Goal: Download file/media

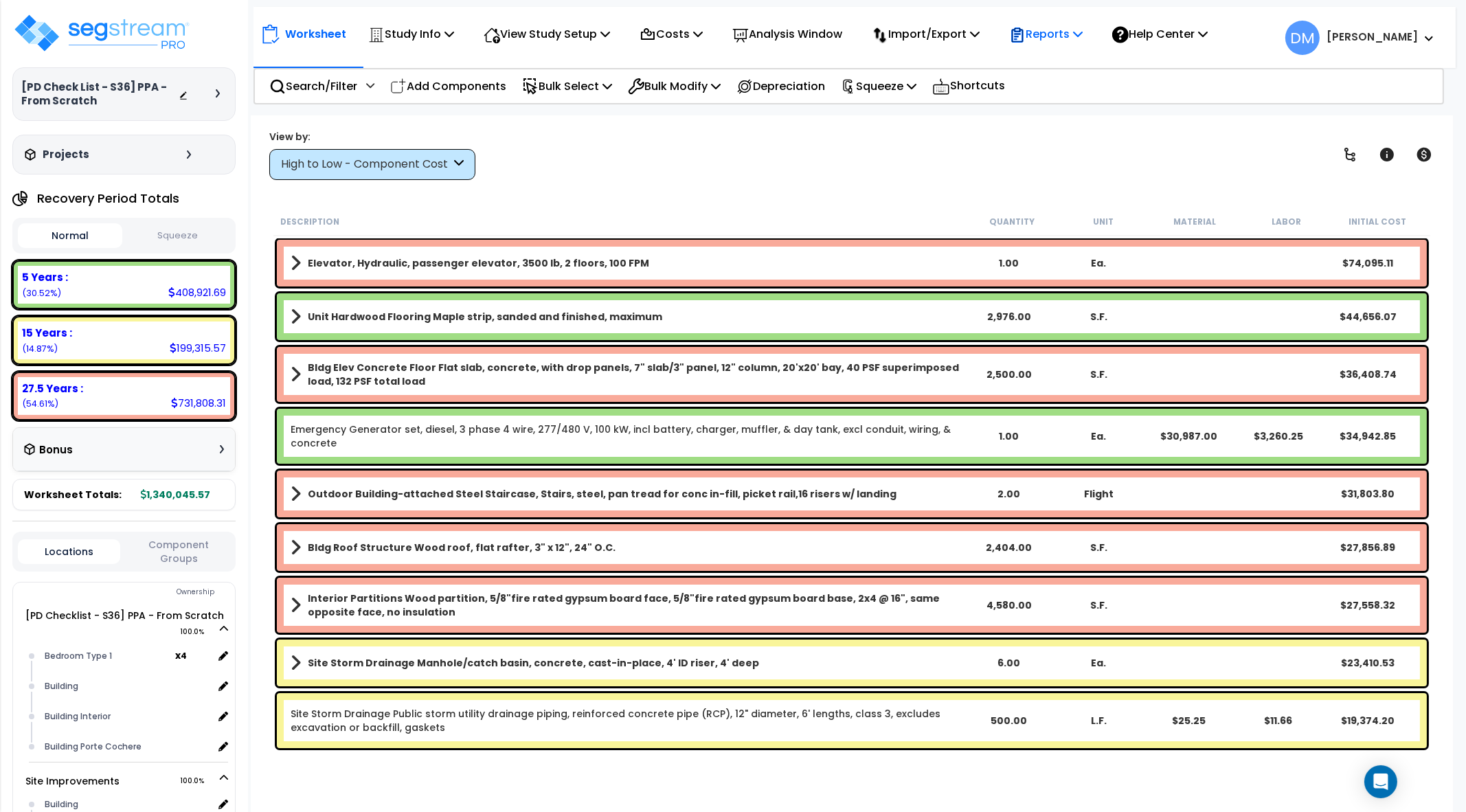
click at [1083, 37] on p "Reports" at bounding box center [1046, 34] width 74 height 19
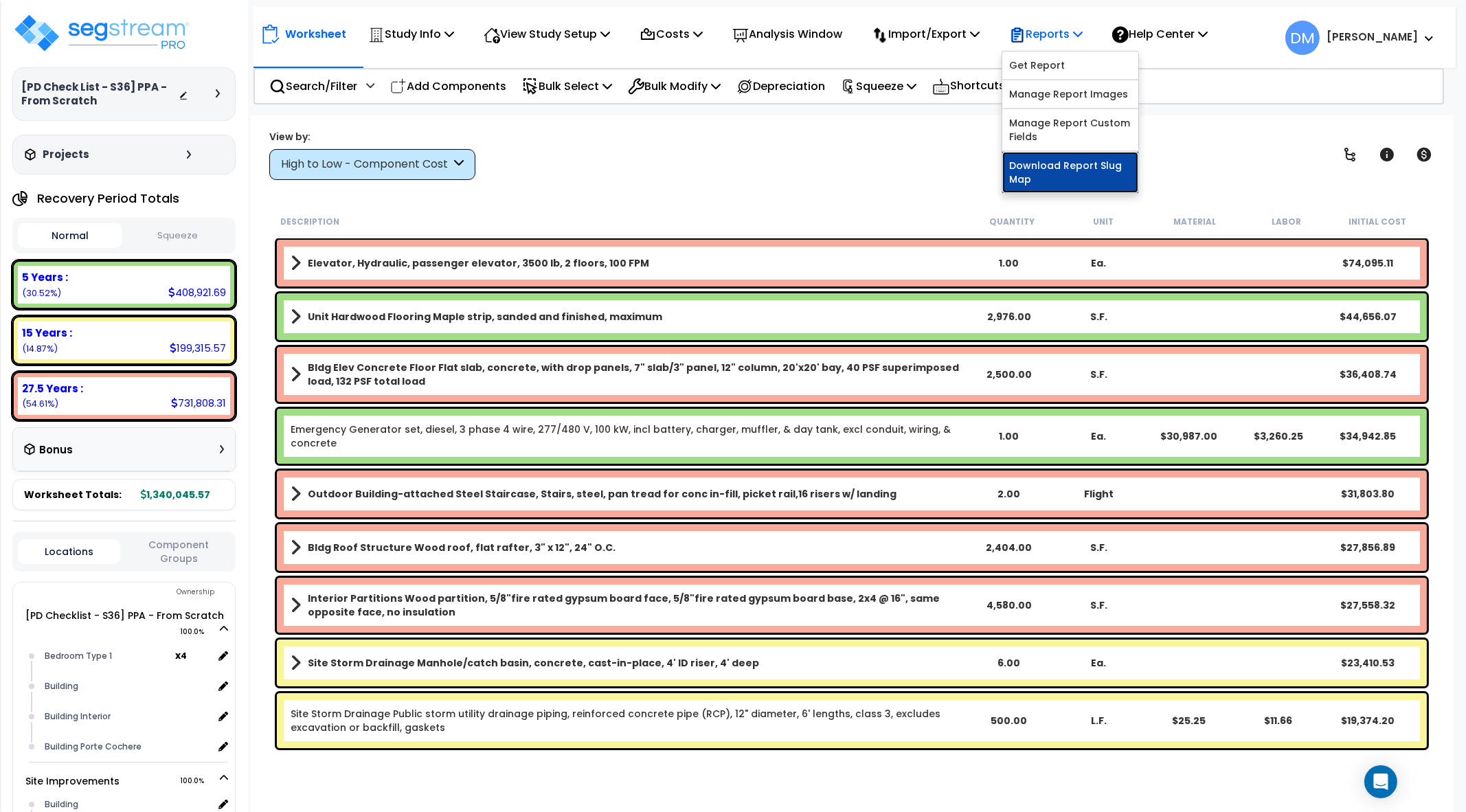
click at [1084, 166] on link "Download Report Slug Map" at bounding box center [1070, 172] width 136 height 42
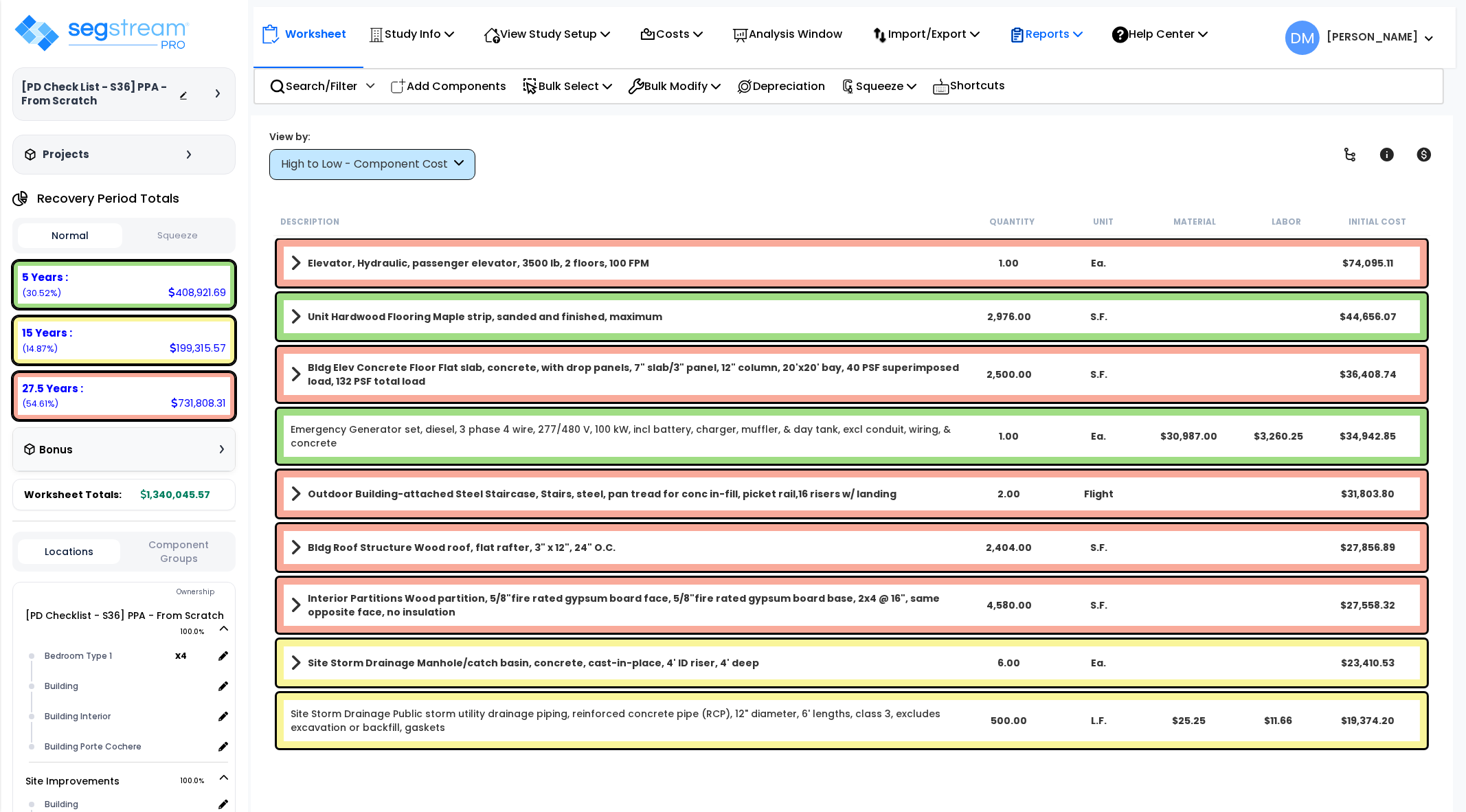
click at [1067, 33] on p "Reports" at bounding box center [1046, 34] width 74 height 19
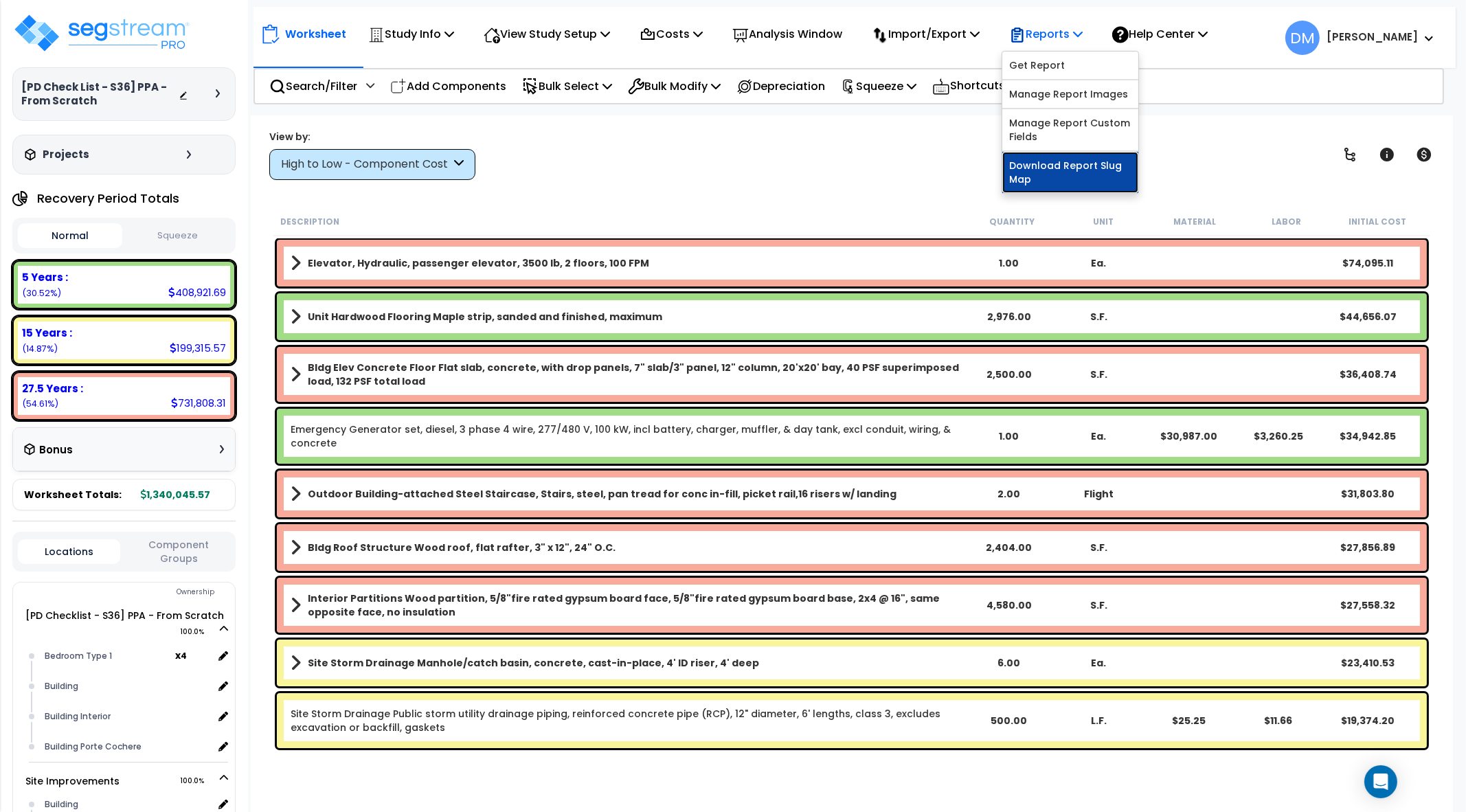
click at [1069, 171] on link "Download Report Slug Map" at bounding box center [1070, 172] width 136 height 42
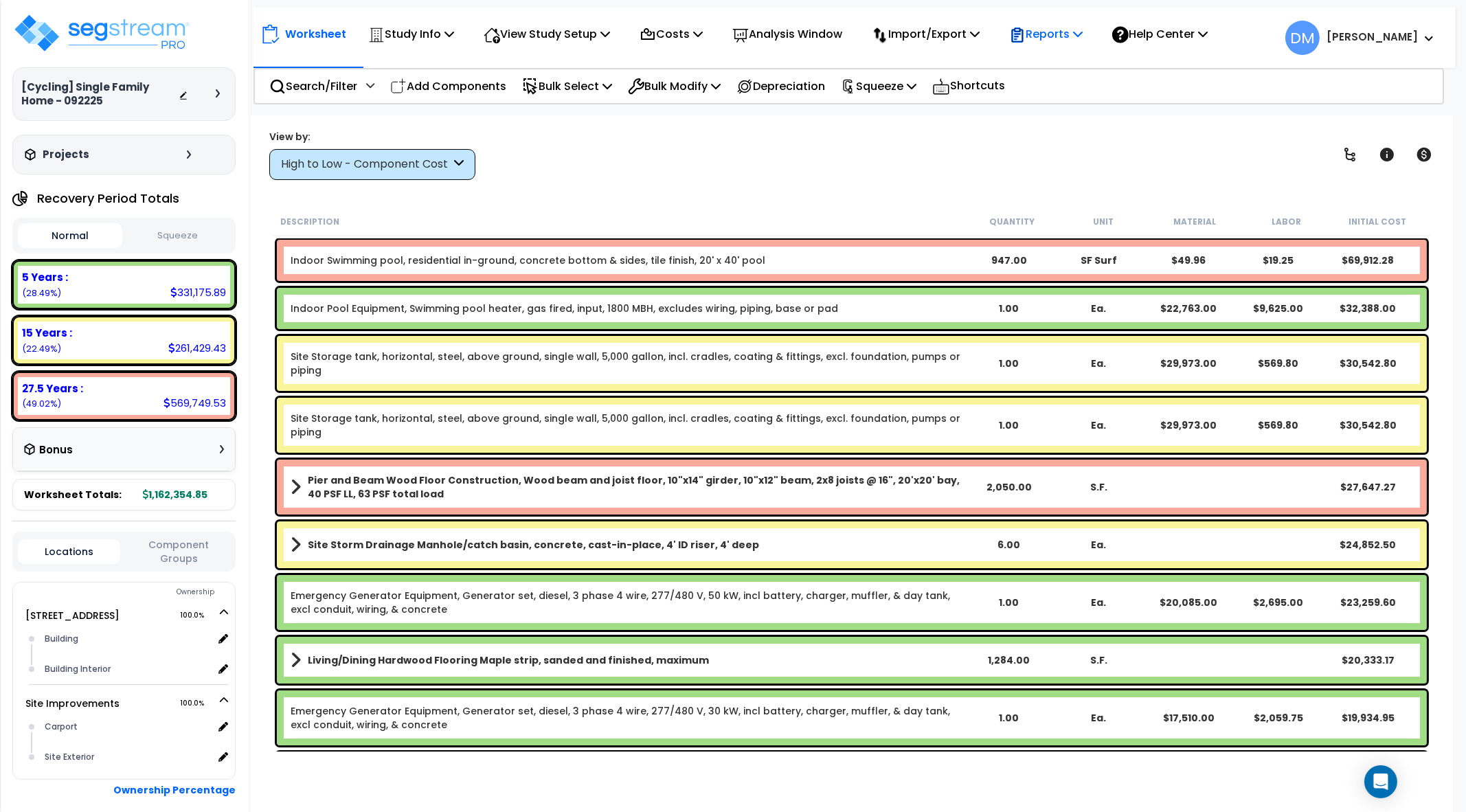
click at [1063, 28] on p "Reports" at bounding box center [1046, 34] width 74 height 19
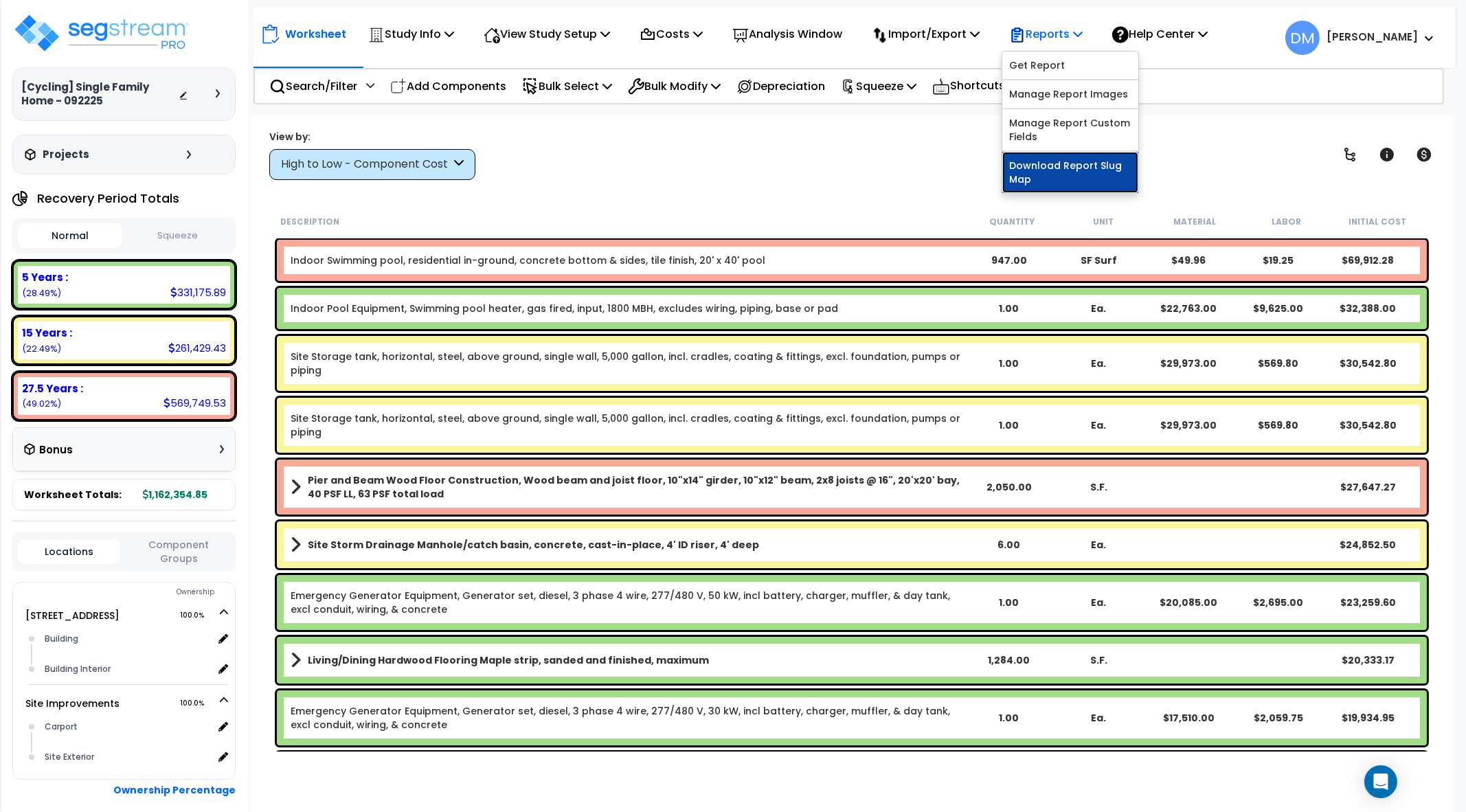
click at [1074, 162] on link "Download Report Slug Map" at bounding box center [1070, 172] width 136 height 42
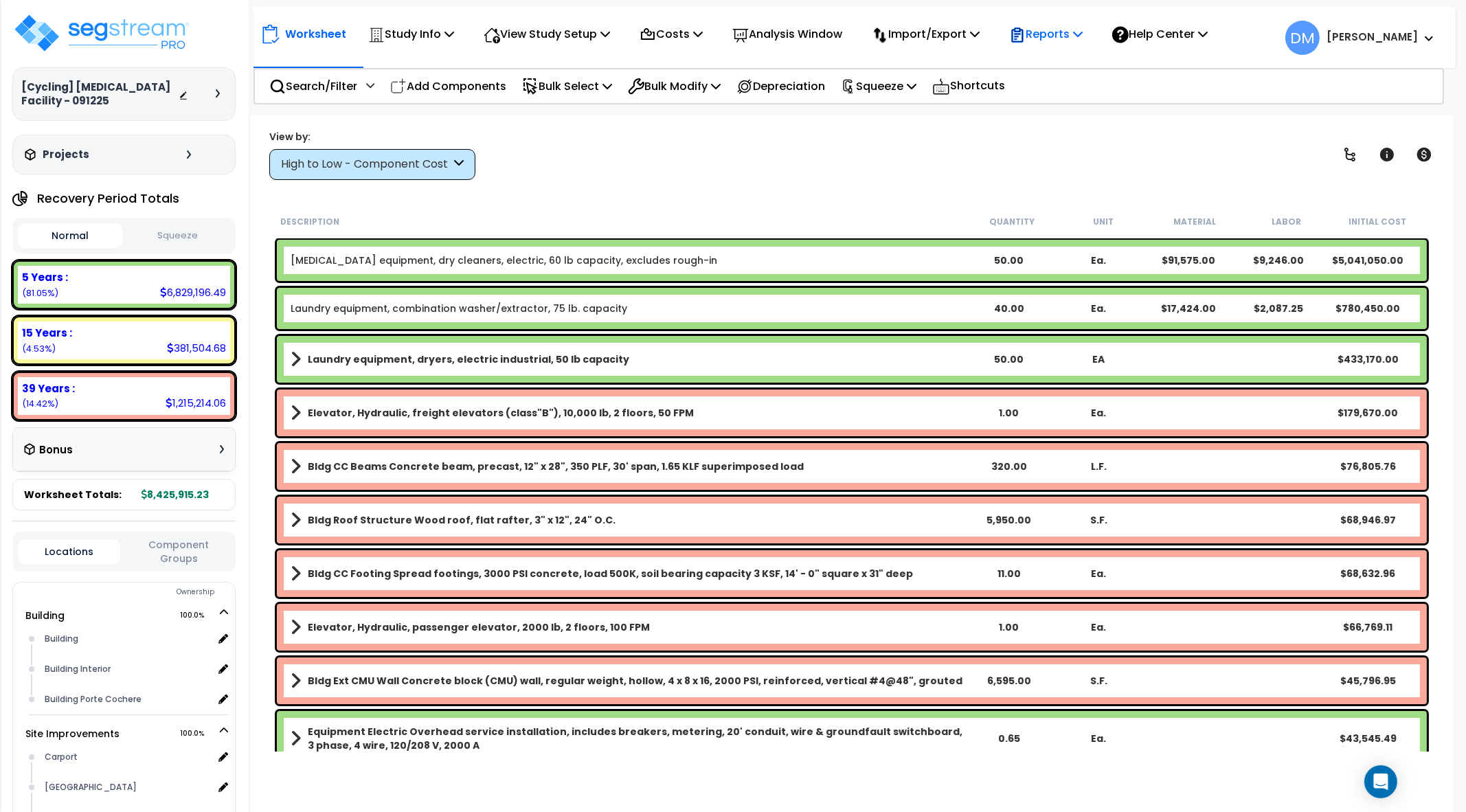
click at [1051, 34] on p "Reports" at bounding box center [1046, 34] width 74 height 19
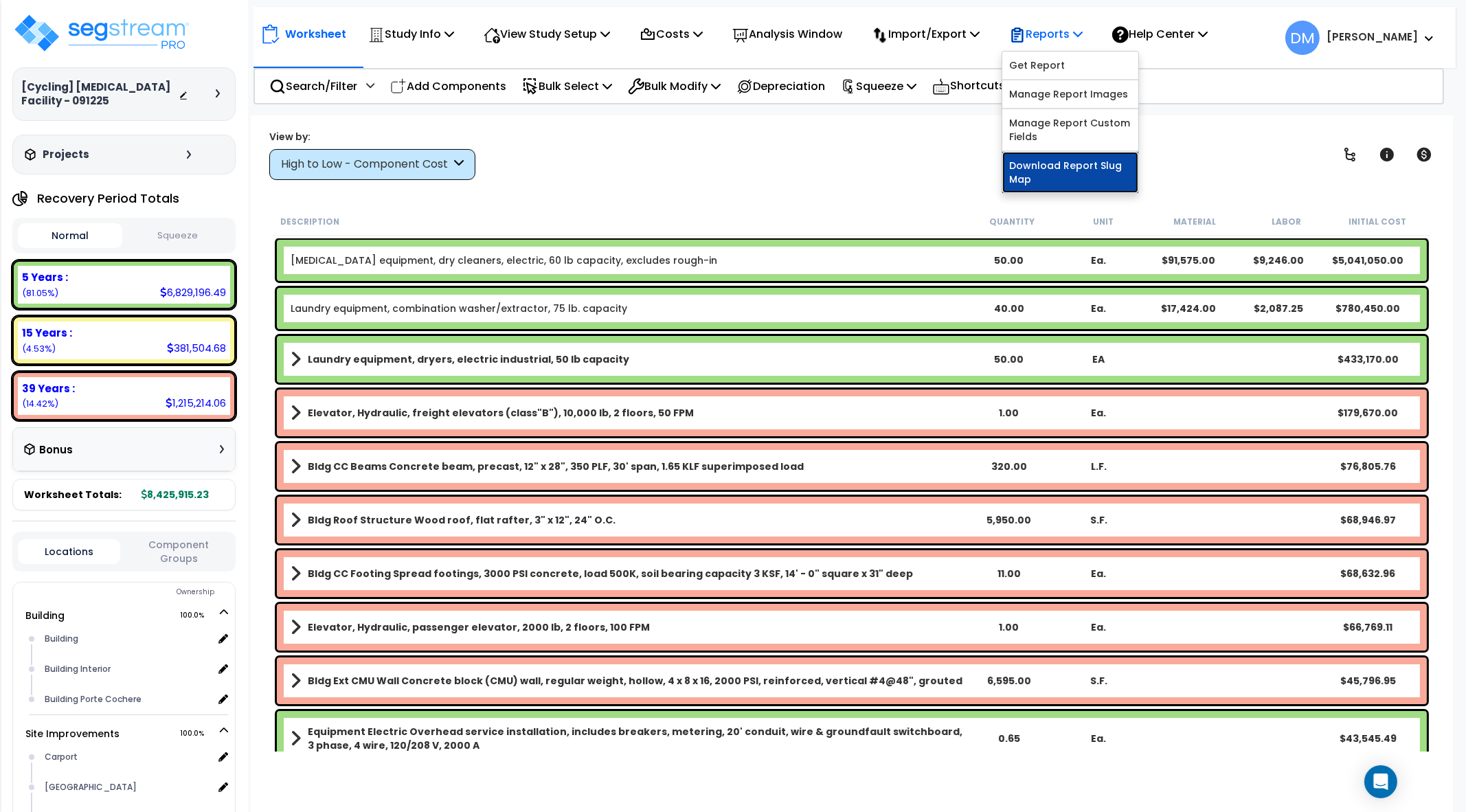
click at [1055, 169] on link "Download Report Slug Map" at bounding box center [1070, 172] width 136 height 42
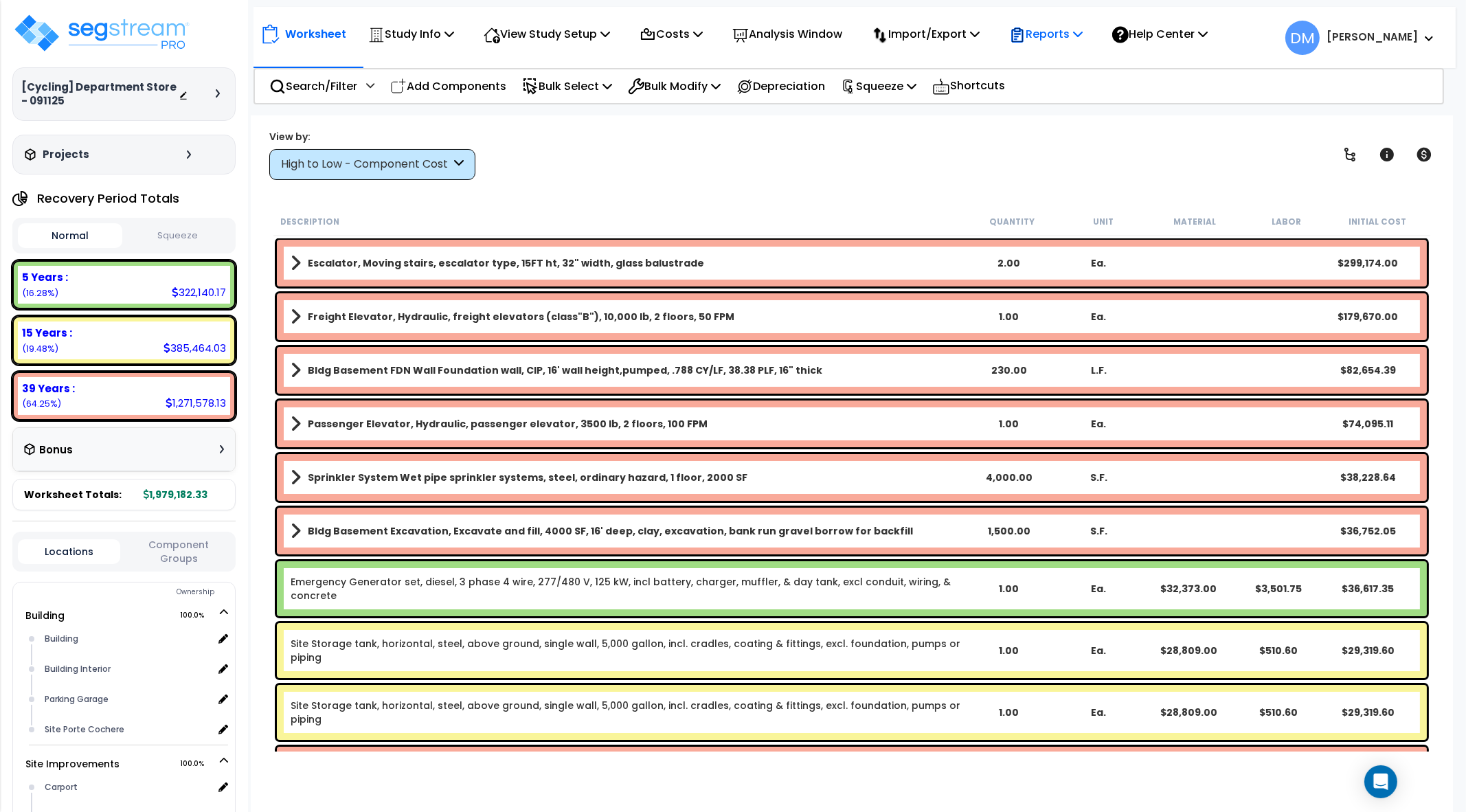
click at [1083, 35] on p "Reports" at bounding box center [1046, 34] width 74 height 19
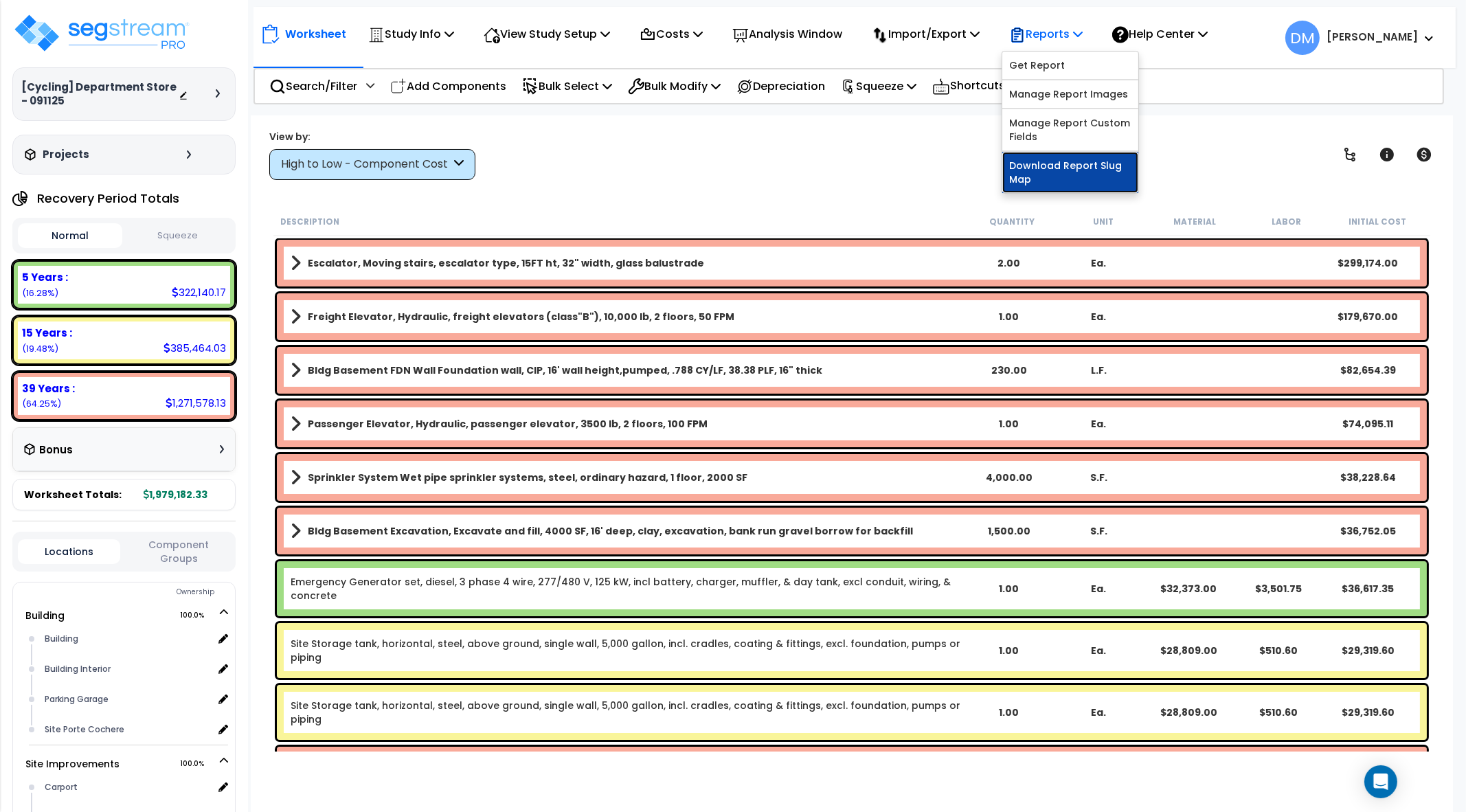
click at [1075, 172] on link "Download Report Slug Map" at bounding box center [1070, 172] width 136 height 42
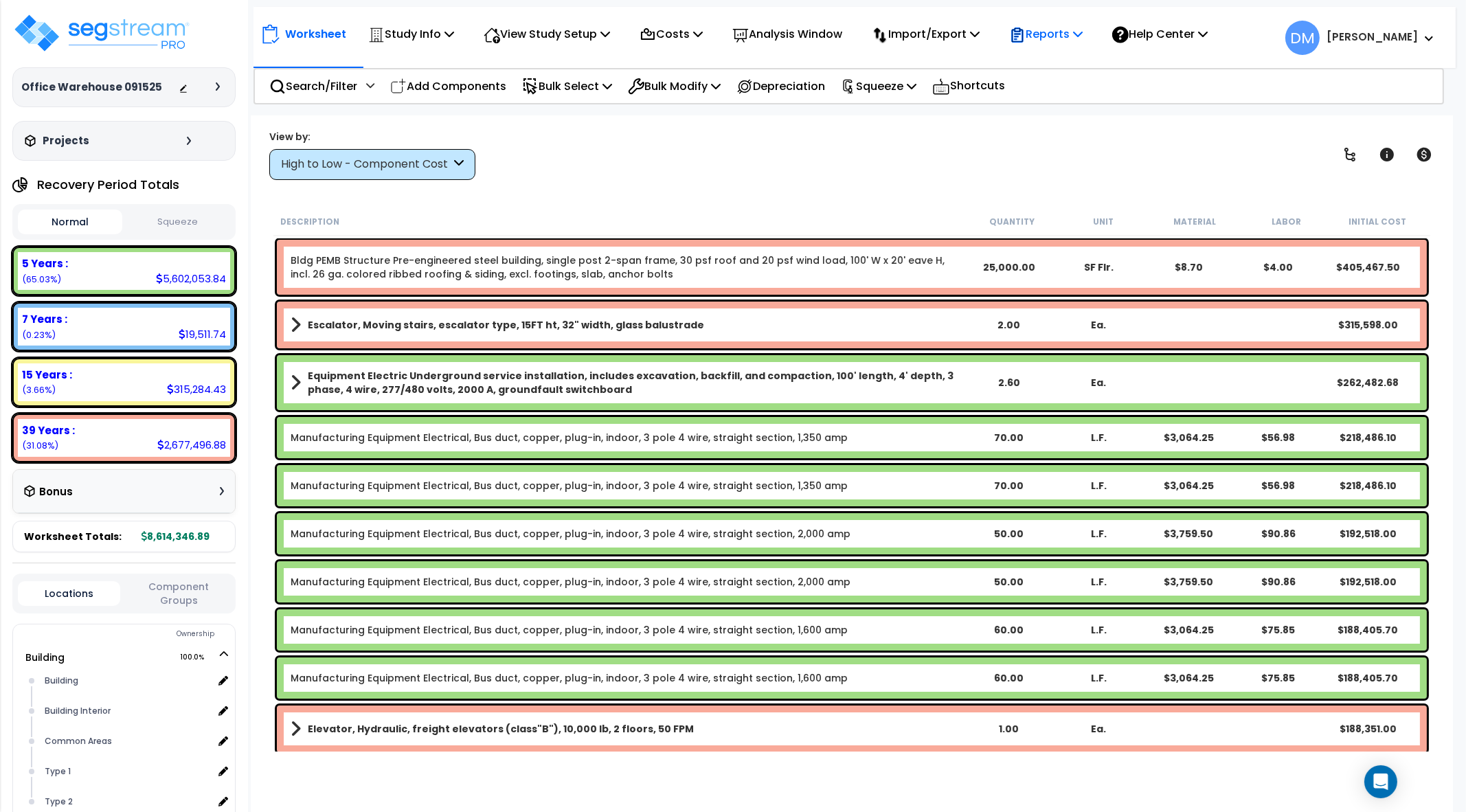
click at [1080, 32] on p "Reports" at bounding box center [1046, 34] width 74 height 19
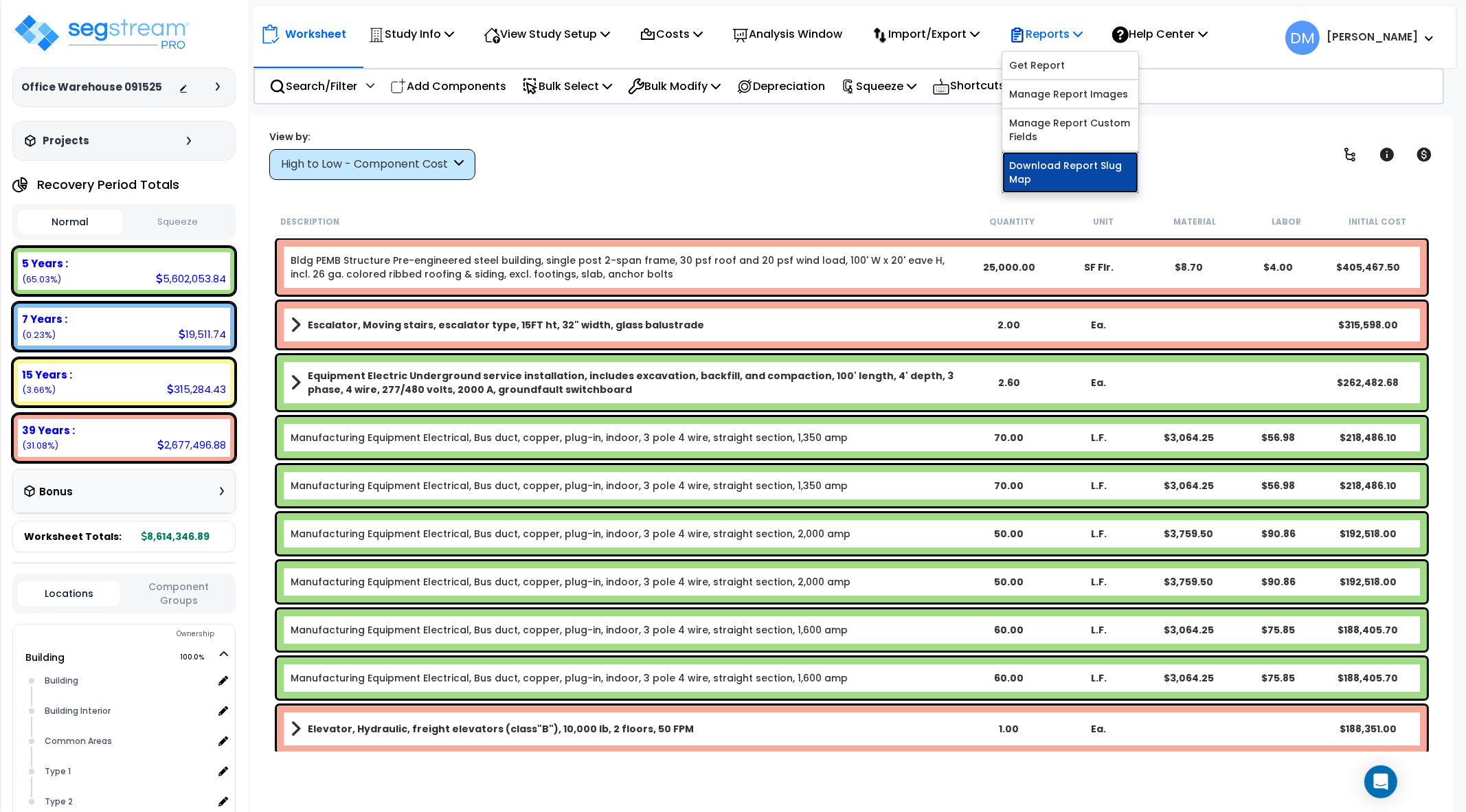
click at [1077, 171] on link "Download Report Slug Map" at bounding box center [1070, 172] width 136 height 42
